Goal: Task Accomplishment & Management: Manage account settings

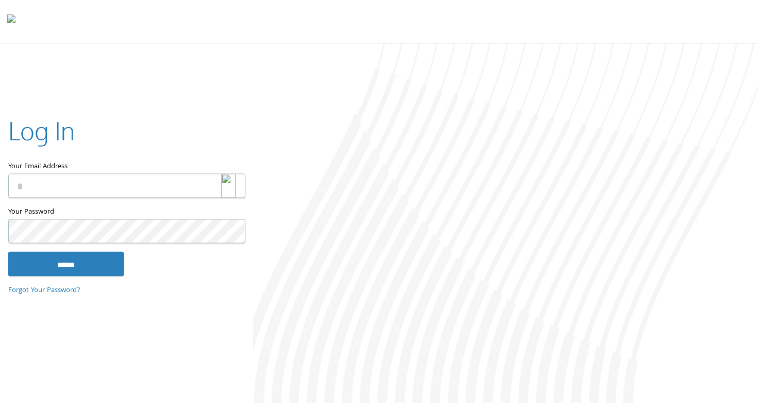
click at [228, 184] on img at bounding box center [228, 185] width 14 height 24
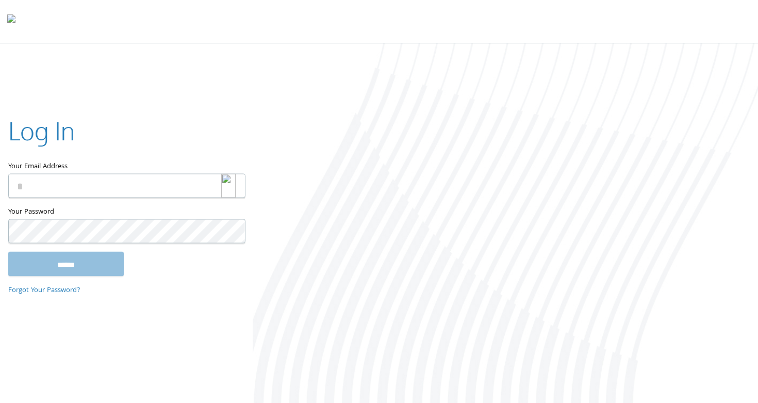
click at [228, 184] on img at bounding box center [228, 185] width 14 height 24
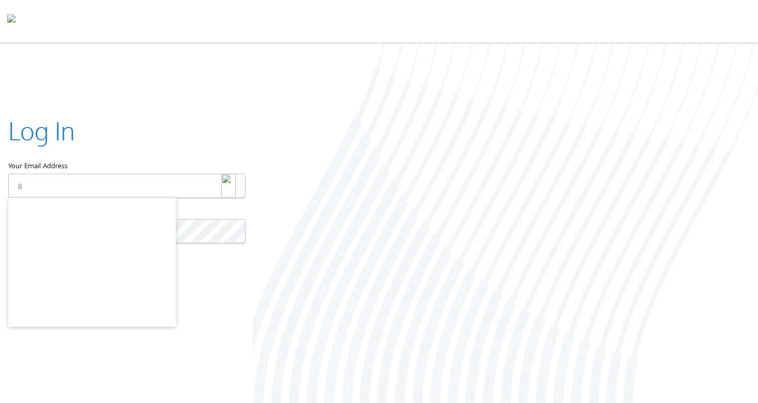
type input "**********"
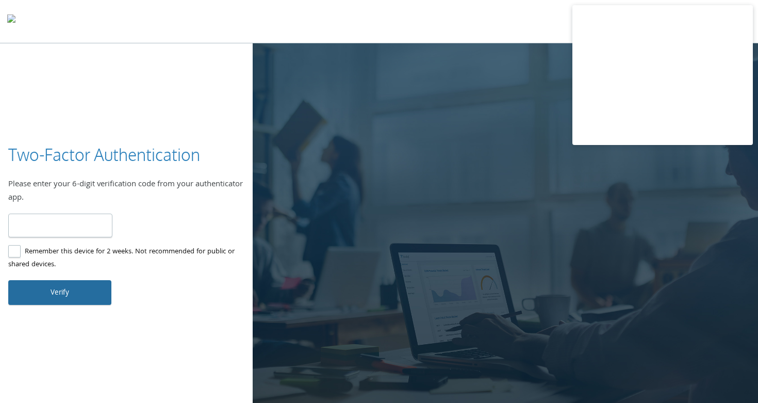
click at [85, 285] on button "Verify" at bounding box center [59, 292] width 103 height 25
